Goal: Check status: Check status

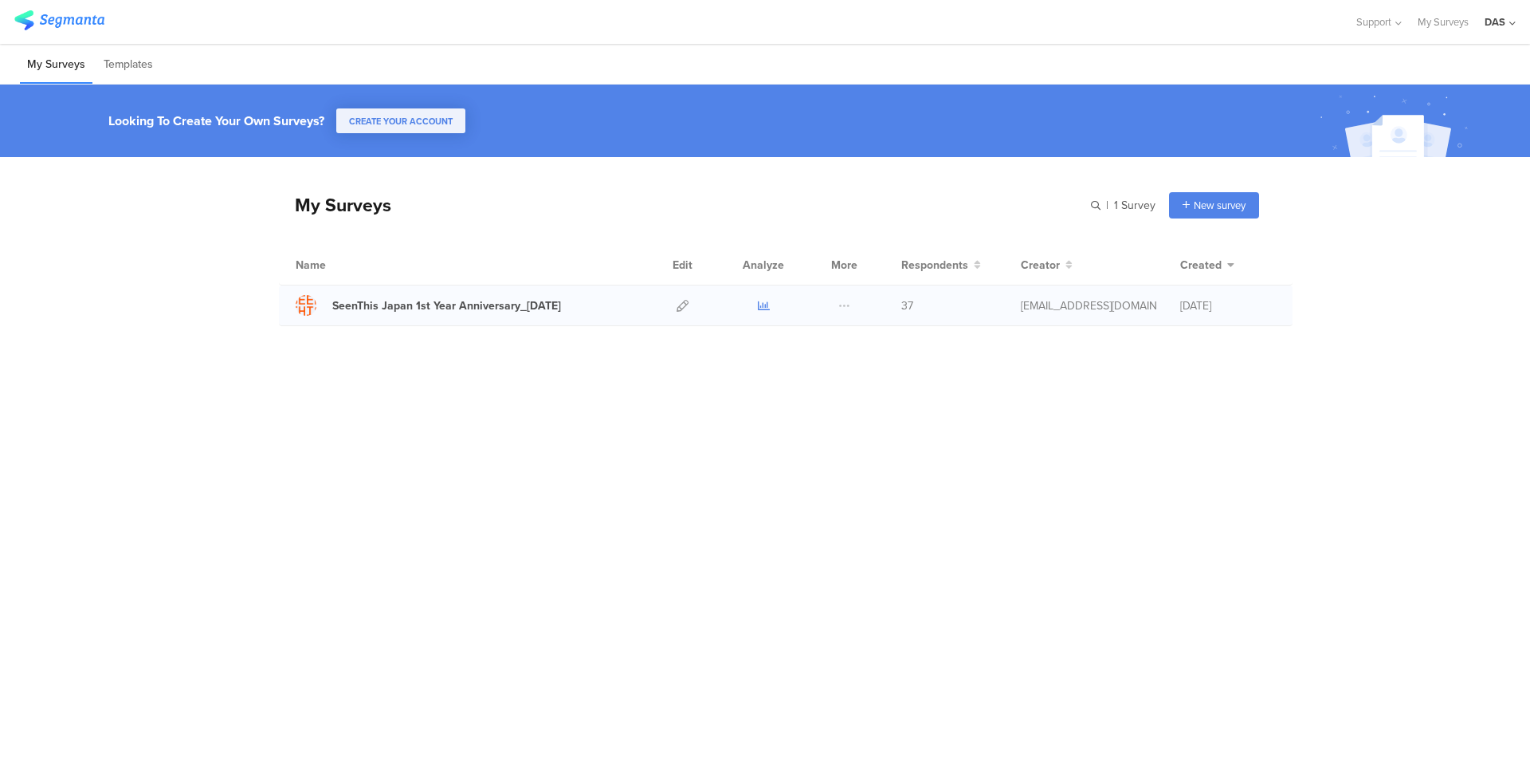
click at [766, 307] on icon at bounding box center [764, 306] width 12 height 12
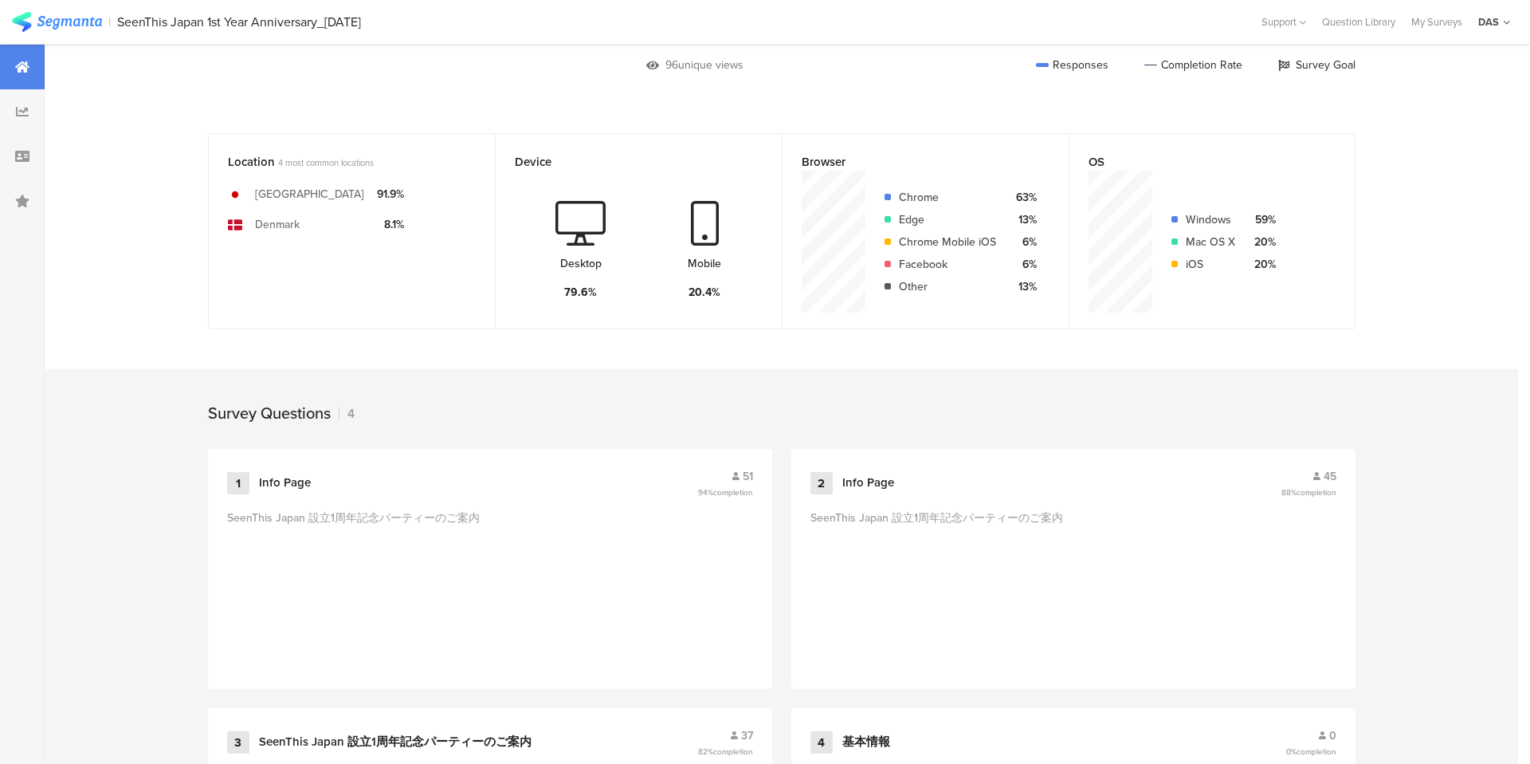
scroll to position [538, 0]
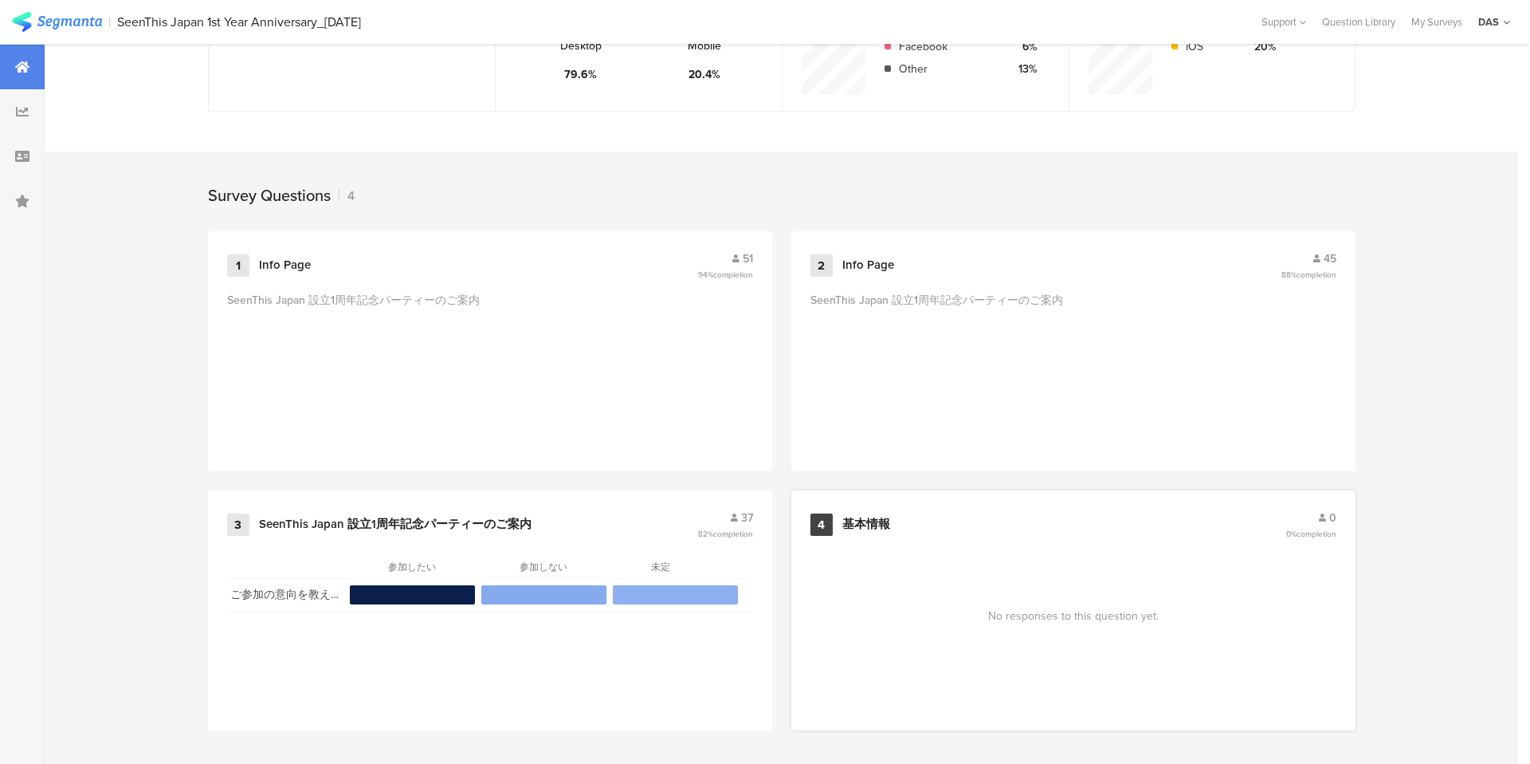
click at [1329, 518] on span "0" at bounding box center [1332, 517] width 7 height 17
